Goal: Task Accomplishment & Management: Manage account settings

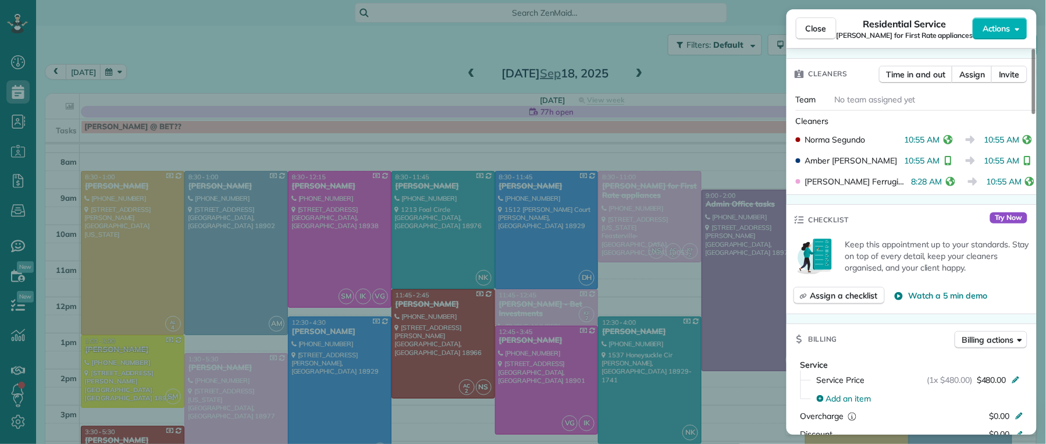
scroll to position [444, 35]
drag, startPoint x: 824, startPoint y: 27, endPoint x: 565, endPoint y: 58, distance: 260.1
click at [824, 28] on span "Close" at bounding box center [816, 29] width 21 height 12
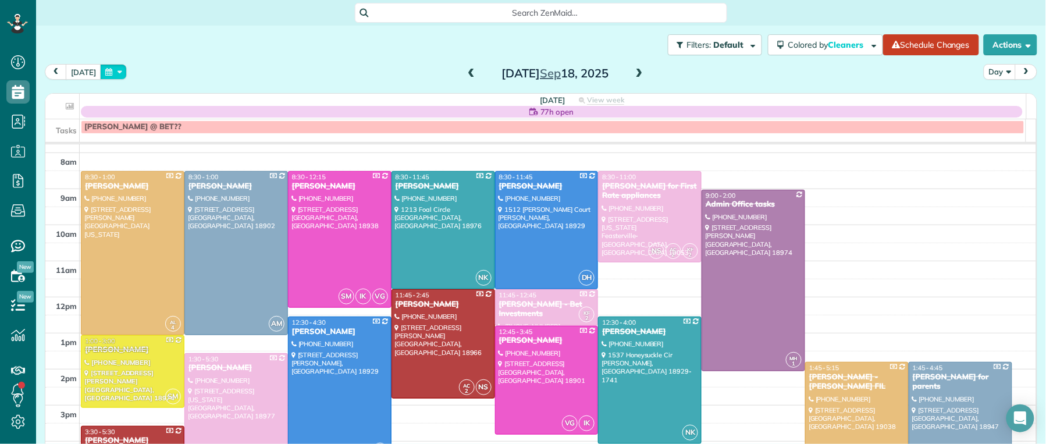
click at [109, 71] on button "button" at bounding box center [113, 72] width 27 height 16
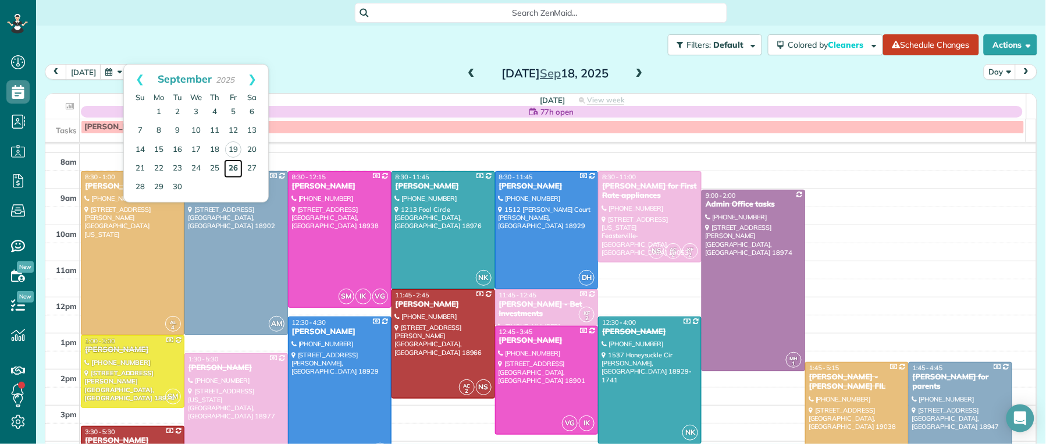
click at [236, 168] on link "26" at bounding box center [233, 168] width 19 height 19
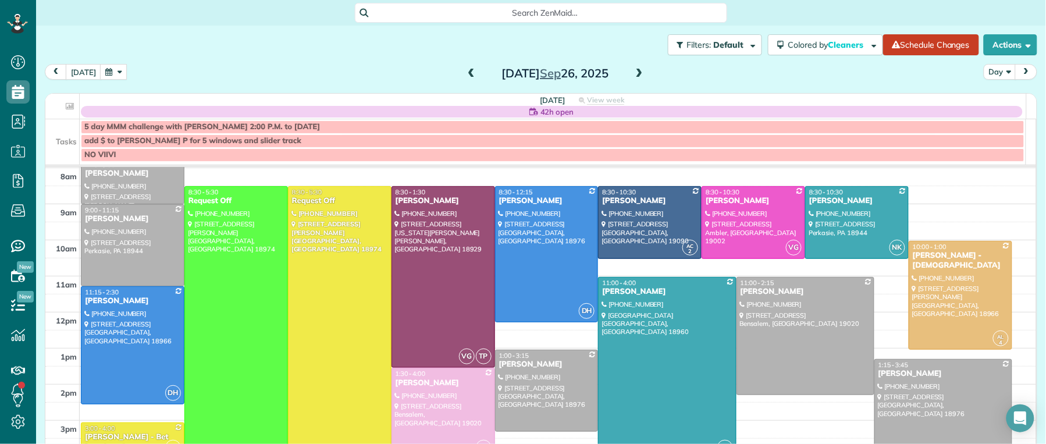
scroll to position [33, 0]
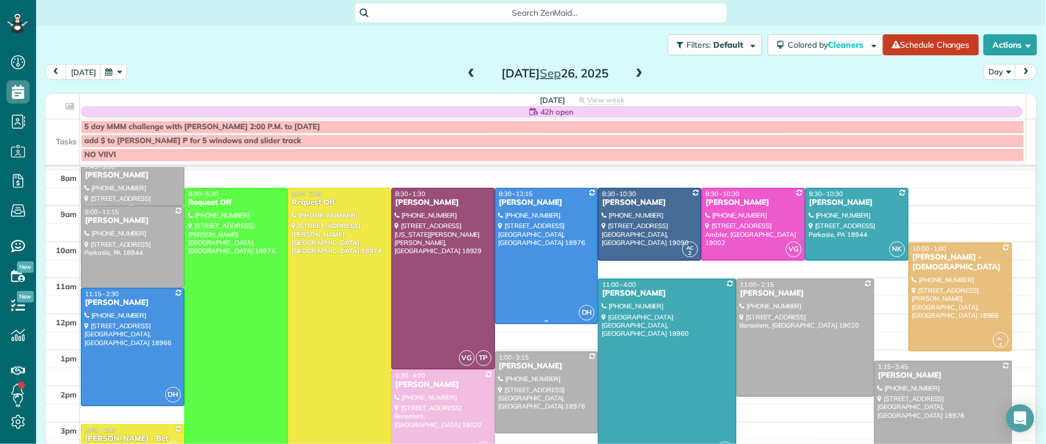
click at [526, 201] on div "[PERSON_NAME]" at bounding box center [546, 203] width 97 height 10
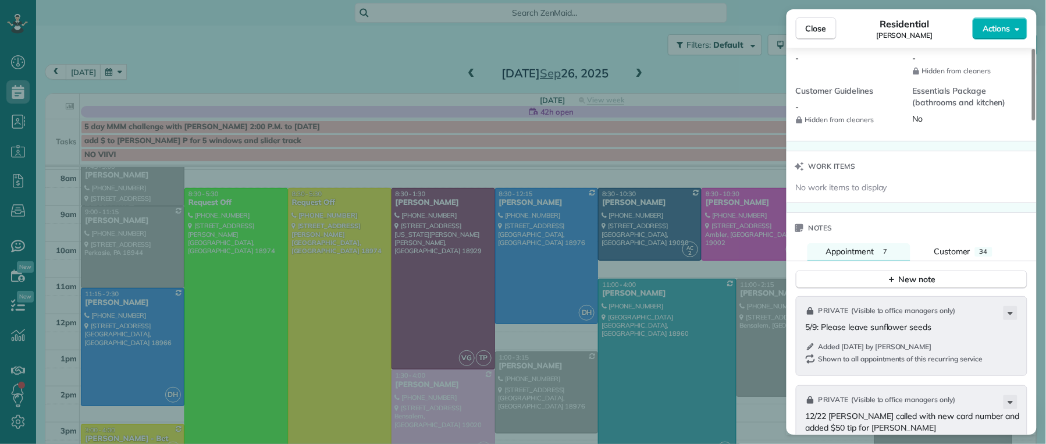
scroll to position [1114, 0]
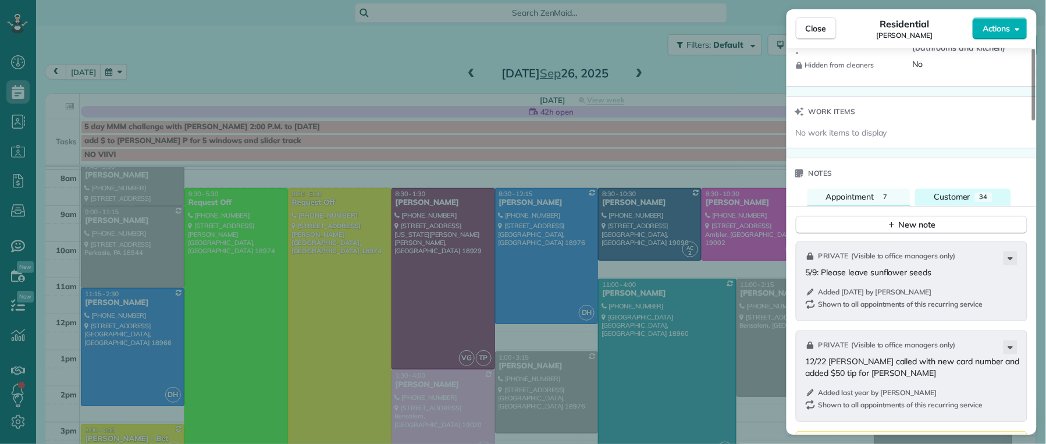
click at [945, 199] on span "Customer" at bounding box center [952, 196] width 37 height 10
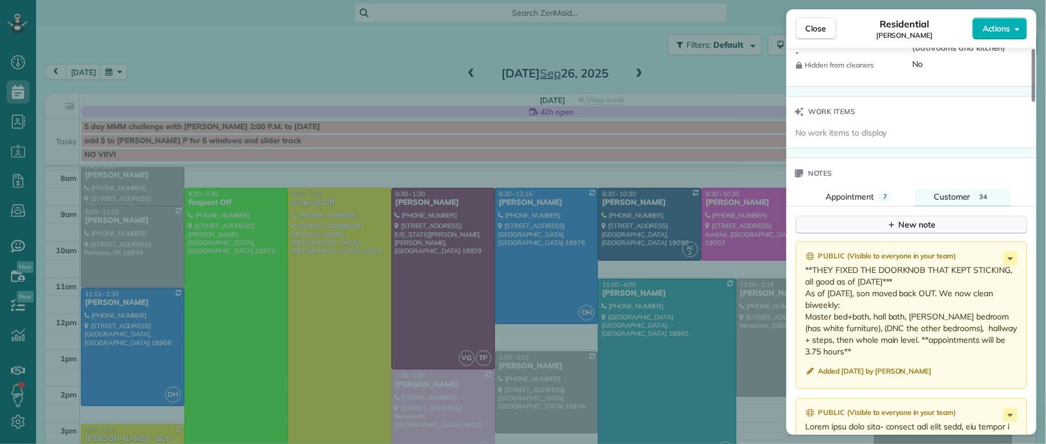
click at [929, 231] on div "New note" at bounding box center [911, 225] width 49 height 12
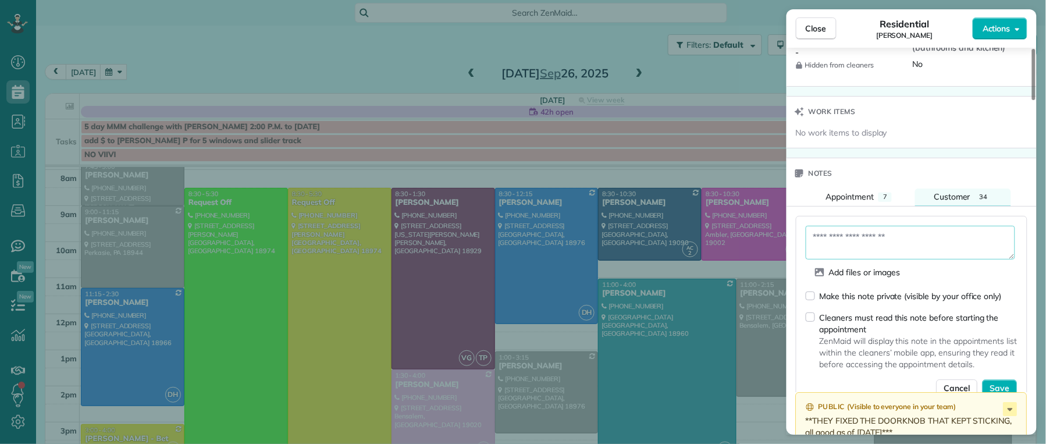
click at [881, 238] on textarea at bounding box center [910, 243] width 209 height 34
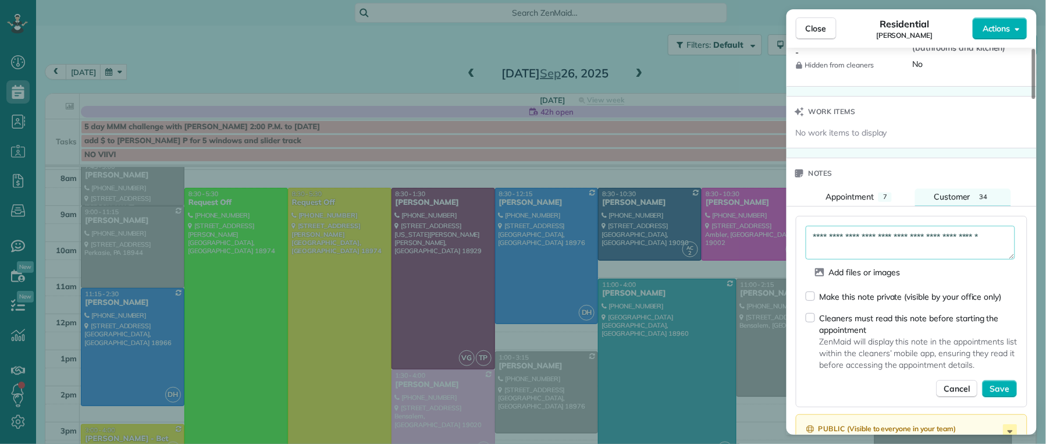
click at [972, 245] on textarea "**********" at bounding box center [910, 243] width 209 height 34
drag, startPoint x: 1009, startPoint y: 239, endPoint x: 1024, endPoint y: 247, distance: 16.9
click at [1009, 240] on textarea "**********" at bounding box center [910, 243] width 209 height 34
click at [890, 248] on textarea "**********" at bounding box center [910, 243] width 209 height 34
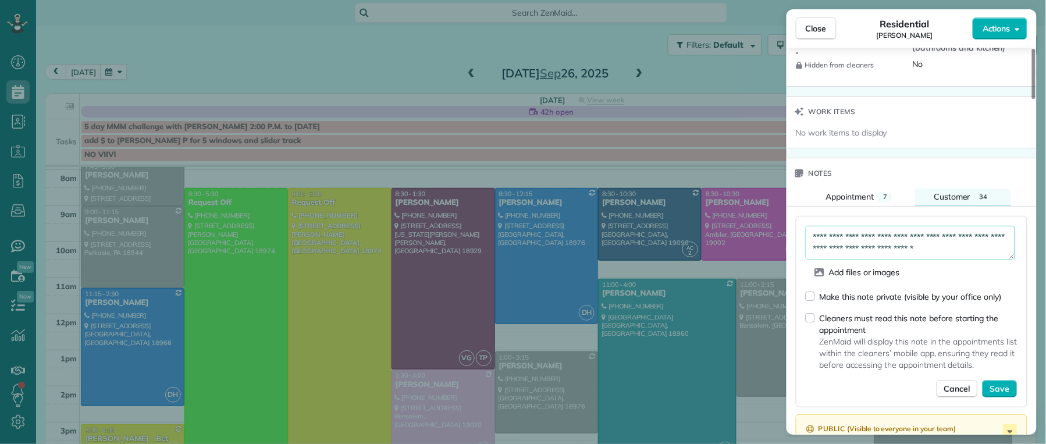
scroll to position [21, 0]
type textarea "**********"
click at [1004, 361] on span "Save" at bounding box center [1000, 389] width 20 height 12
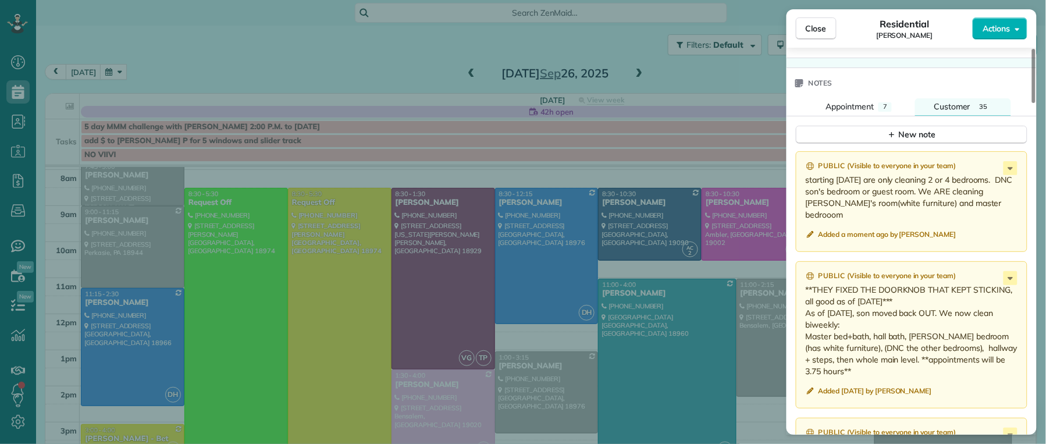
scroll to position [1201, 0]
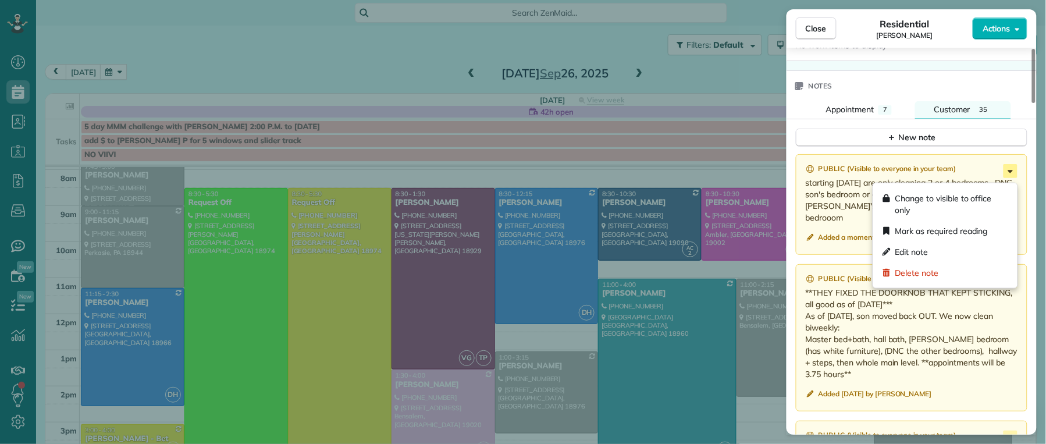
click at [1013, 172] on icon at bounding box center [1010, 171] width 14 height 14
click at [964, 266] on div "Delete note" at bounding box center [945, 272] width 135 height 21
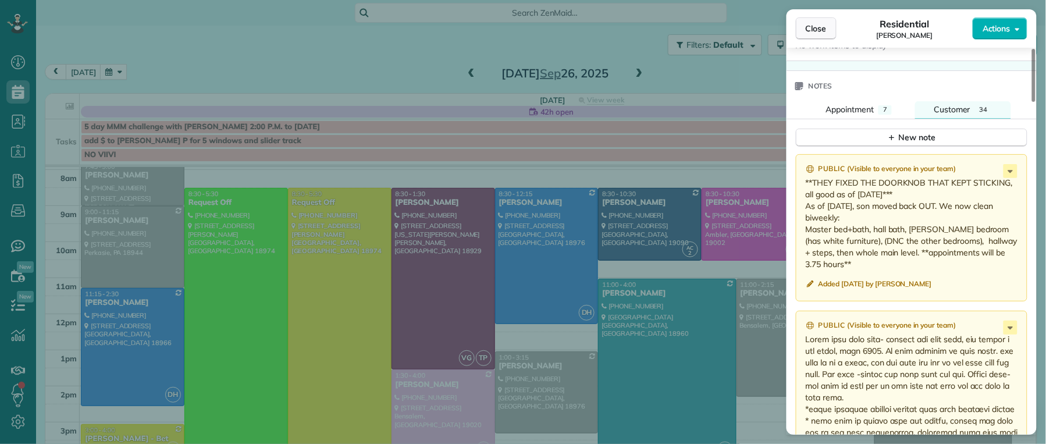
drag, startPoint x: 825, startPoint y: 17, endPoint x: 820, endPoint y: 23, distance: 8.6
click at [821, 22] on div "Close Residential [PERSON_NAME] Actions" at bounding box center [911, 28] width 250 height 38
drag, startPoint x: 820, startPoint y: 23, endPoint x: 136, endPoint y: 93, distance: 687.5
click at [820, 24] on span "Close" at bounding box center [816, 29] width 21 height 12
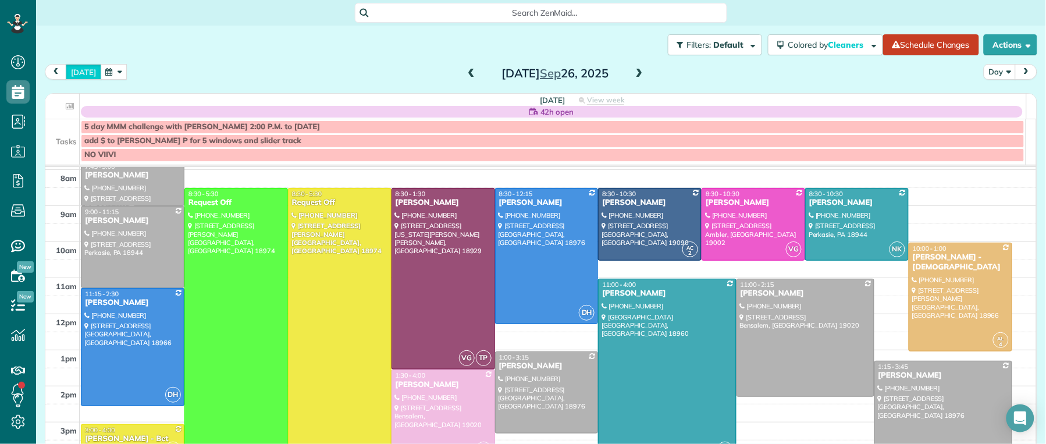
click at [78, 69] on button "[DATE]" at bounding box center [83, 72] width 35 height 16
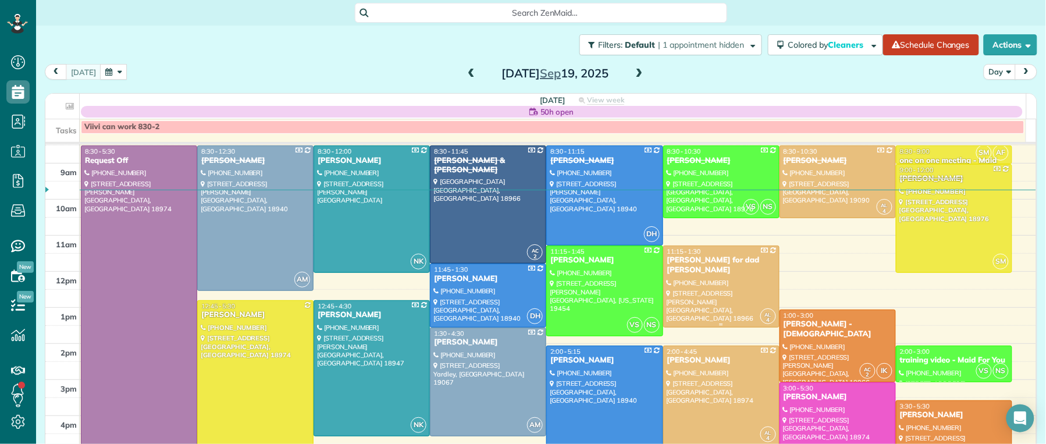
scroll to position [60, 0]
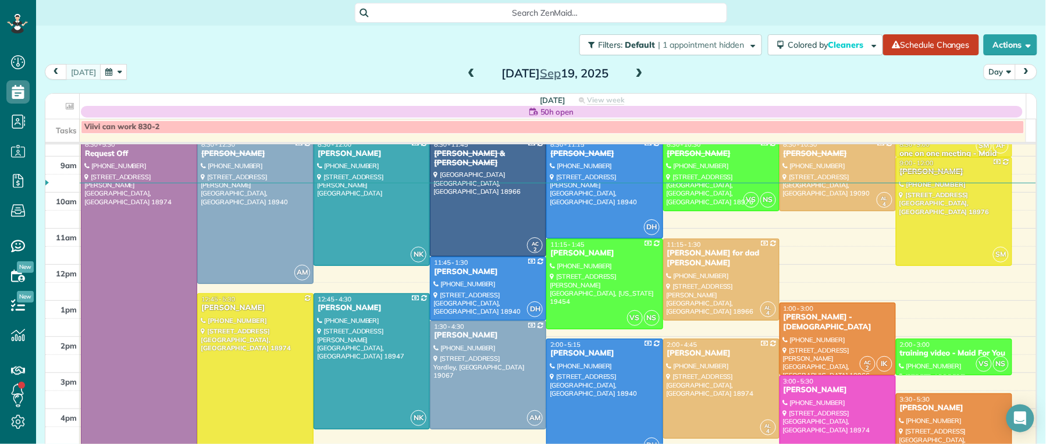
click at [465, 72] on span at bounding box center [471, 74] width 13 height 10
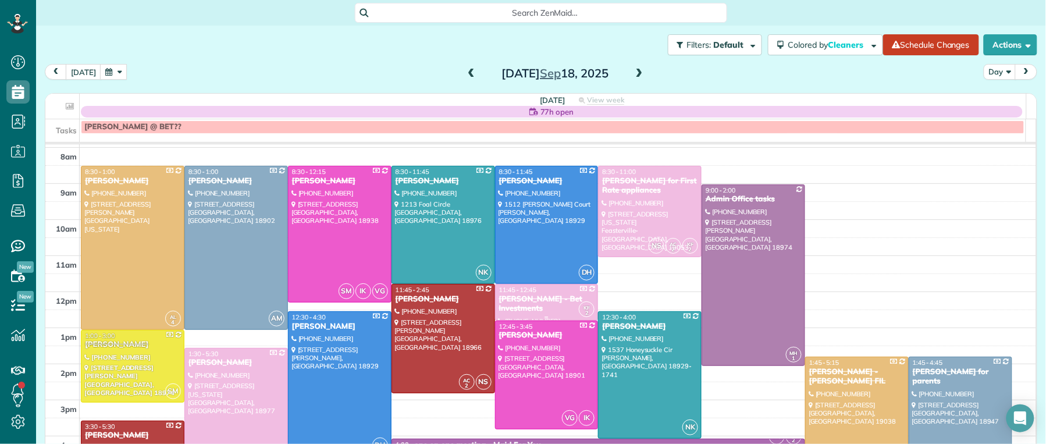
scroll to position [45, 0]
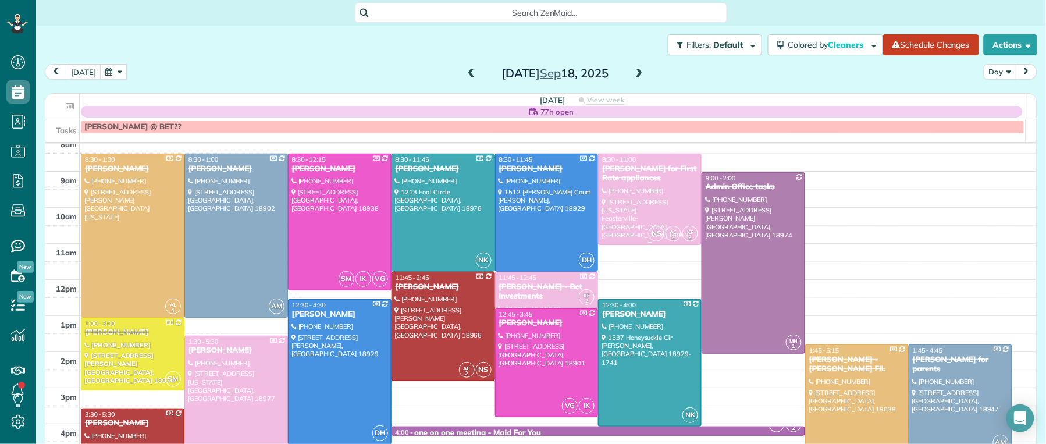
click at [605, 173] on div "[PERSON_NAME] for First Rate appliances" at bounding box center [649, 174] width 97 height 20
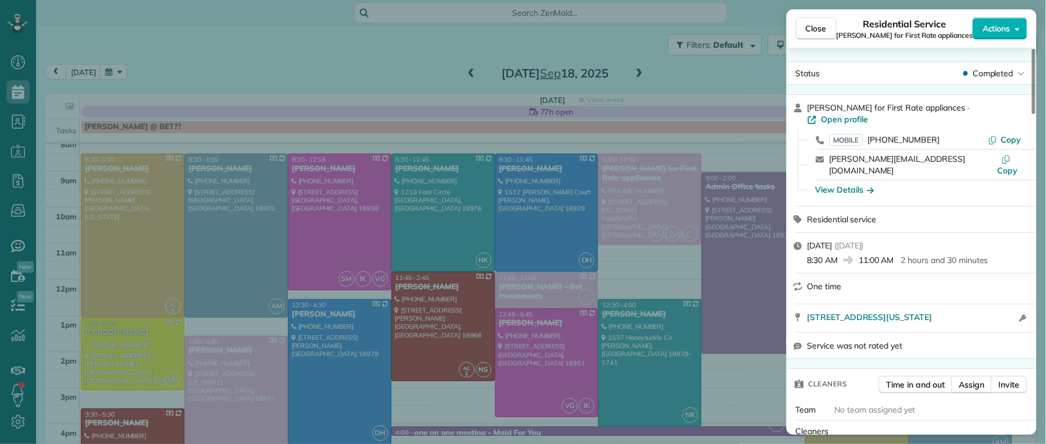
drag, startPoint x: 829, startPoint y: 33, endPoint x: 765, endPoint y: 102, distance: 94.3
click at [829, 33] on button "Close" at bounding box center [816, 28] width 41 height 22
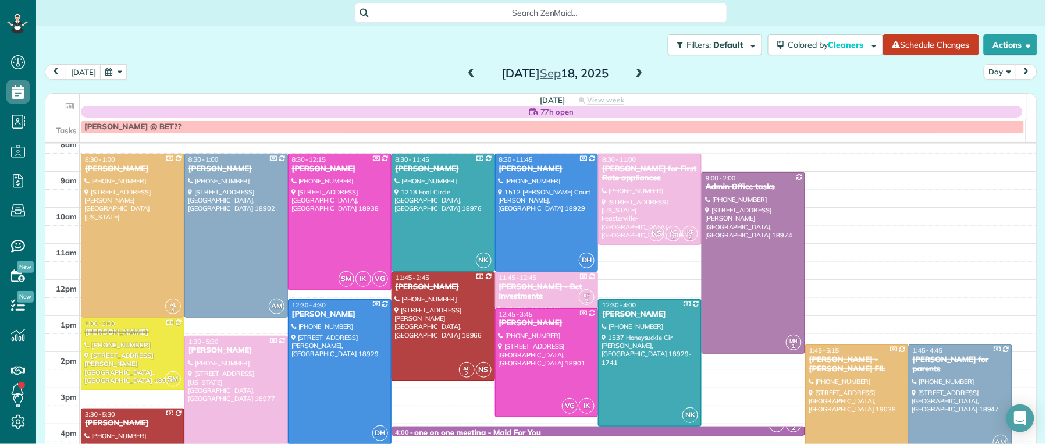
drag, startPoint x: 467, startPoint y: 72, endPoint x: 468, endPoint y: 85, distance: 12.8
click at [467, 72] on span at bounding box center [471, 74] width 13 height 10
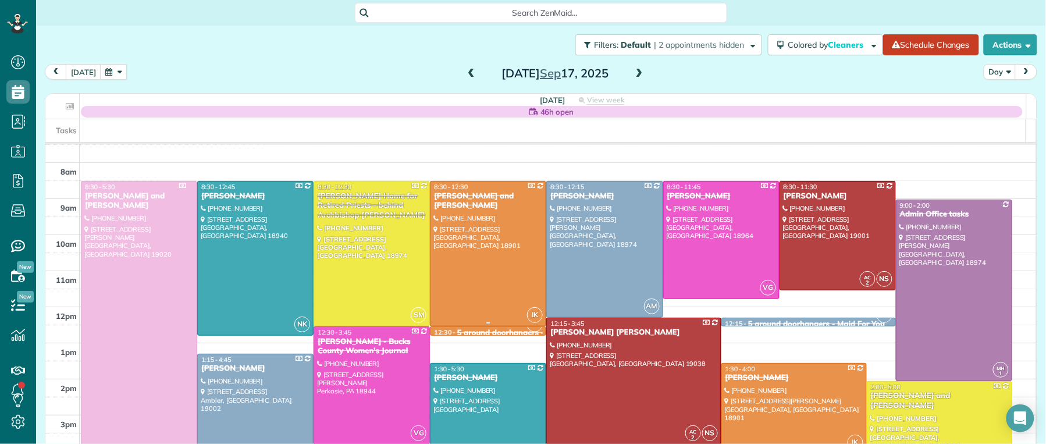
scroll to position [22, 0]
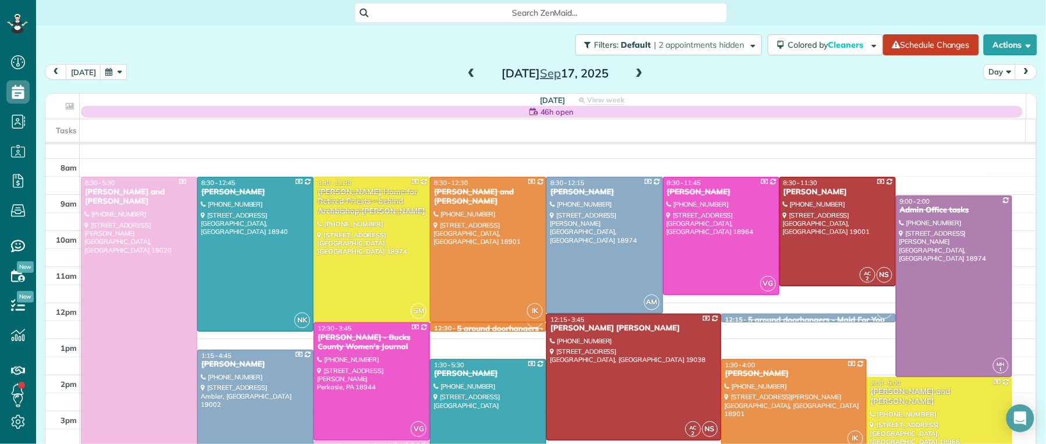
click at [744, 361] on div "[PERSON_NAME]" at bounding box center [794, 374] width 138 height 10
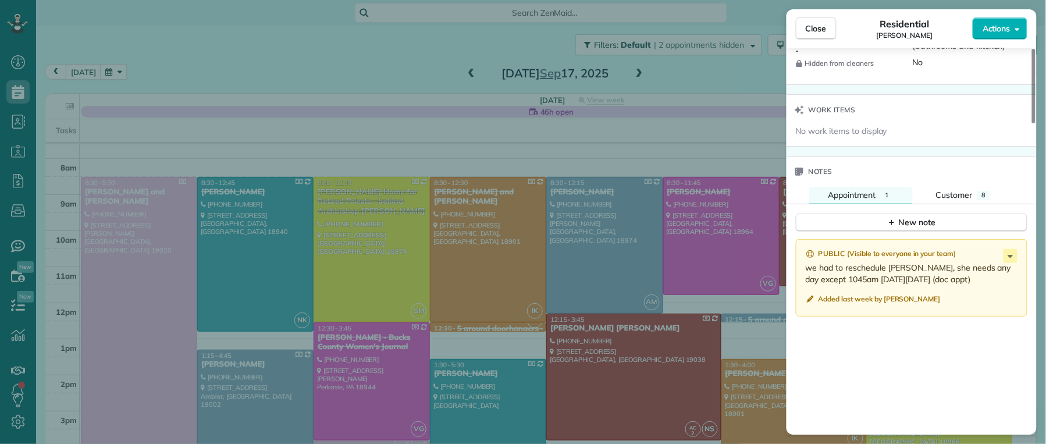
scroll to position [1198, 0]
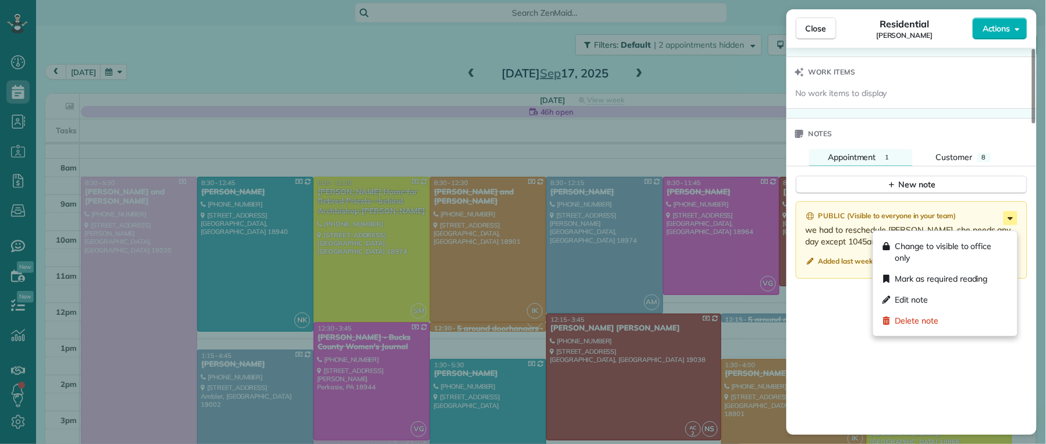
click at [1012, 219] on icon at bounding box center [1010, 218] width 14 height 14
click at [991, 244] on span "Change to visible to office only" at bounding box center [951, 251] width 113 height 23
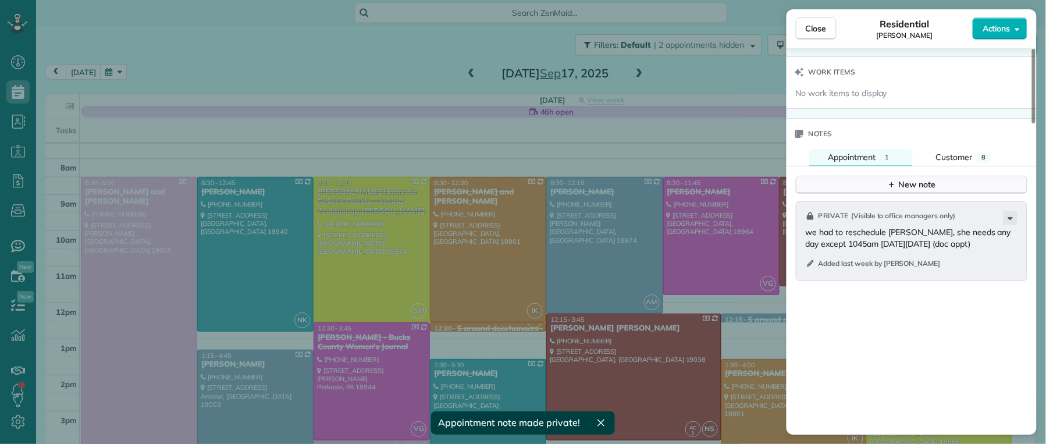
click at [934, 191] on div "New note" at bounding box center [911, 185] width 49 height 12
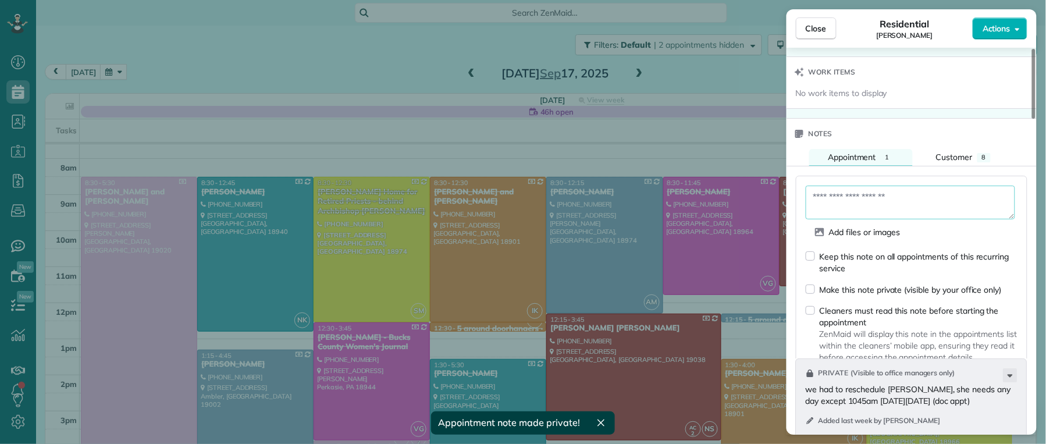
click at [915, 203] on textarea at bounding box center [910, 203] width 209 height 34
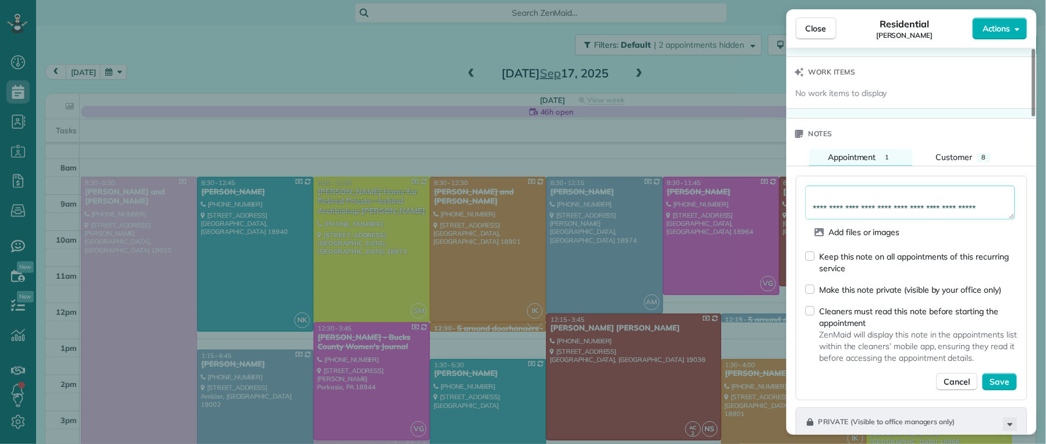
scroll to position [30, 0]
click at [848, 219] on textarea "**********" at bounding box center [910, 203] width 209 height 34
click at [909, 219] on textarea "**********" at bounding box center [910, 203] width 209 height 34
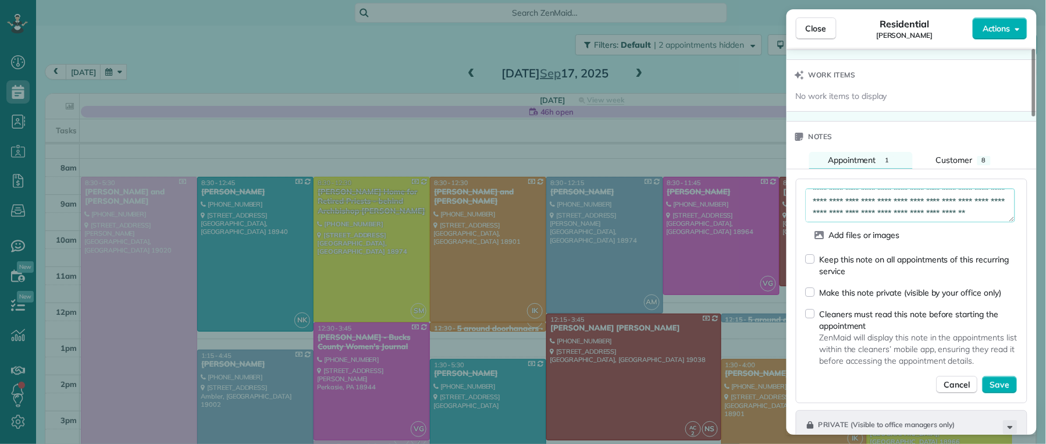
scroll to position [58, 0]
type textarea "**********"
click at [816, 319] on div "Cleaners must read this note before starting the appointment ZenMaid will displ…" at bounding box center [912, 337] width 212 height 59
click at [820, 313] on div "Keep this note on all appointments of this recurring service Make this note pri…" at bounding box center [912, 323] width 212 height 140
click at [996, 361] on span "Save" at bounding box center [1000, 385] width 20 height 12
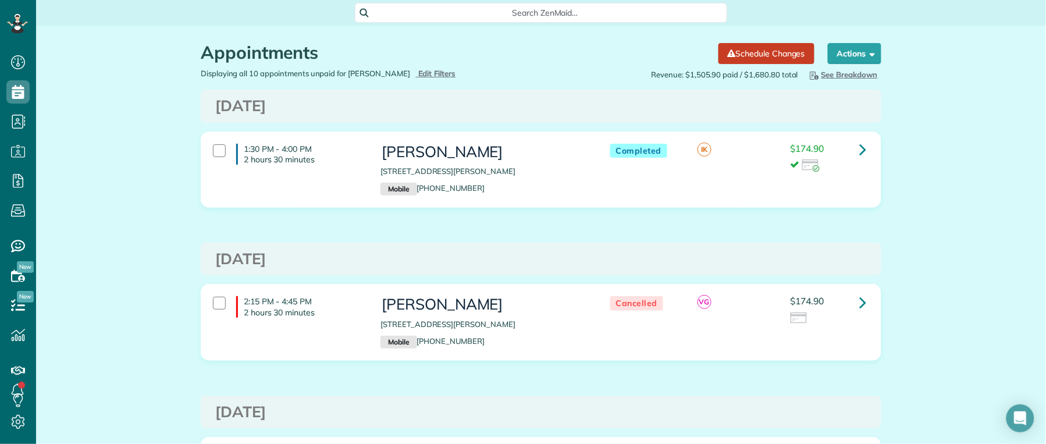
scroll to position [5, 5]
